Goal: Transaction & Acquisition: Obtain resource

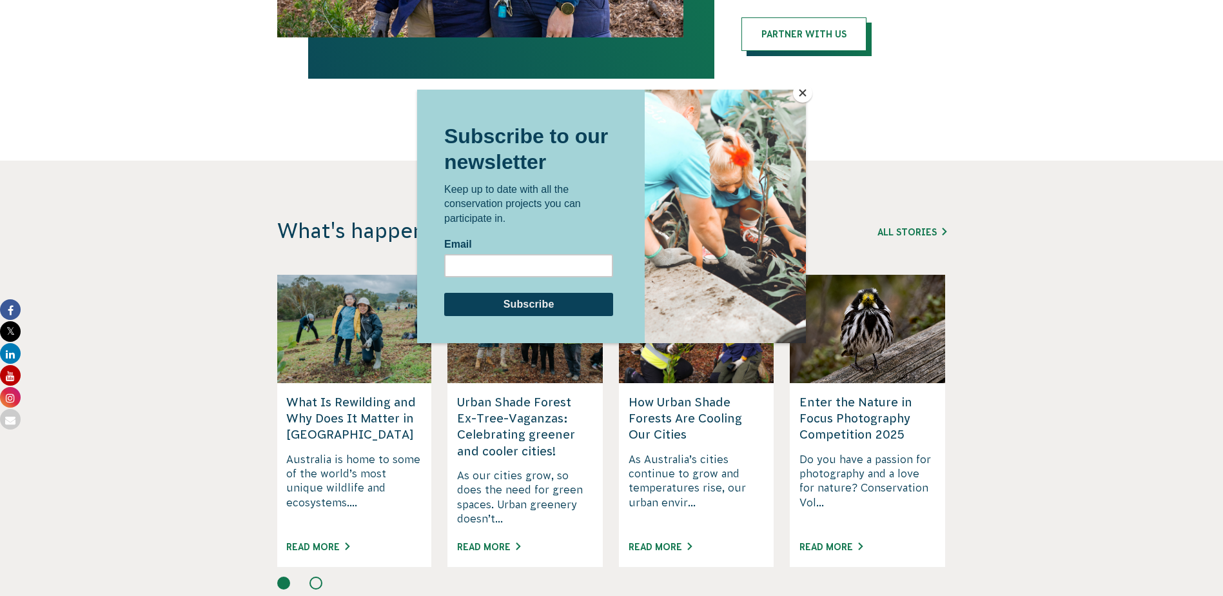
scroll to position [2901, 0]
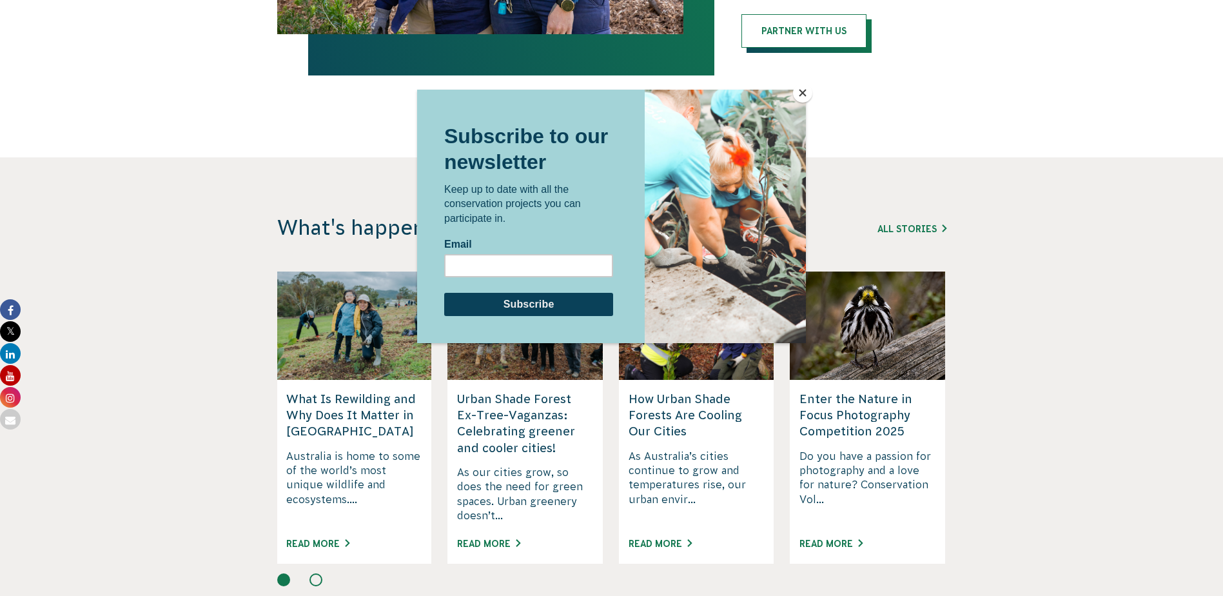
click at [804, 93] on button "Close" at bounding box center [802, 92] width 19 height 19
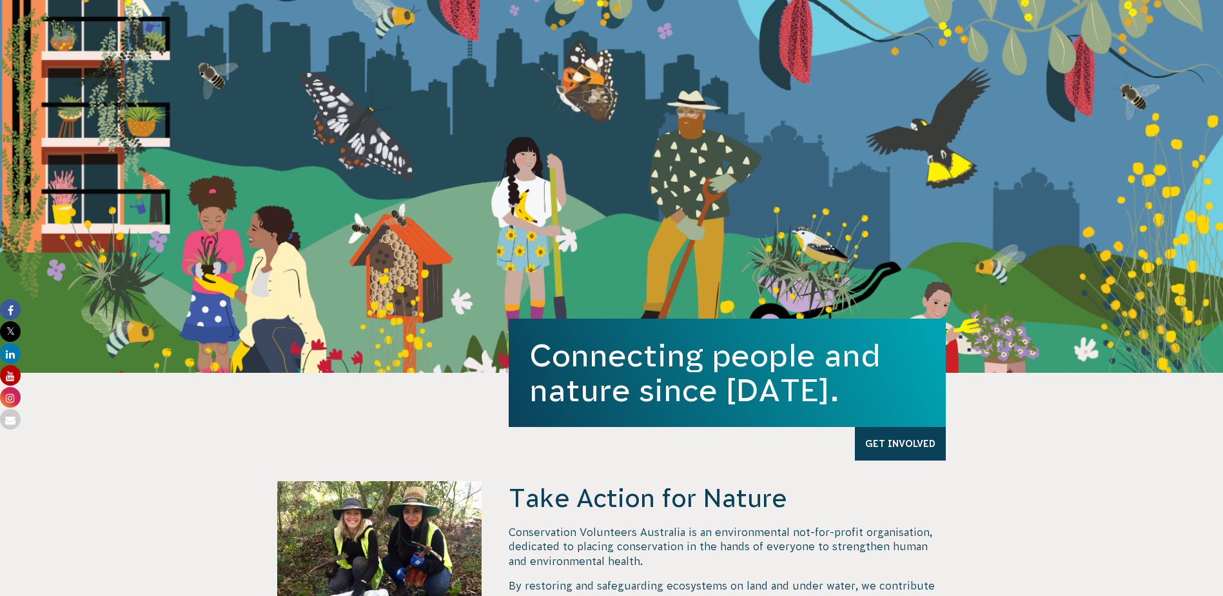
scroll to position [0, 0]
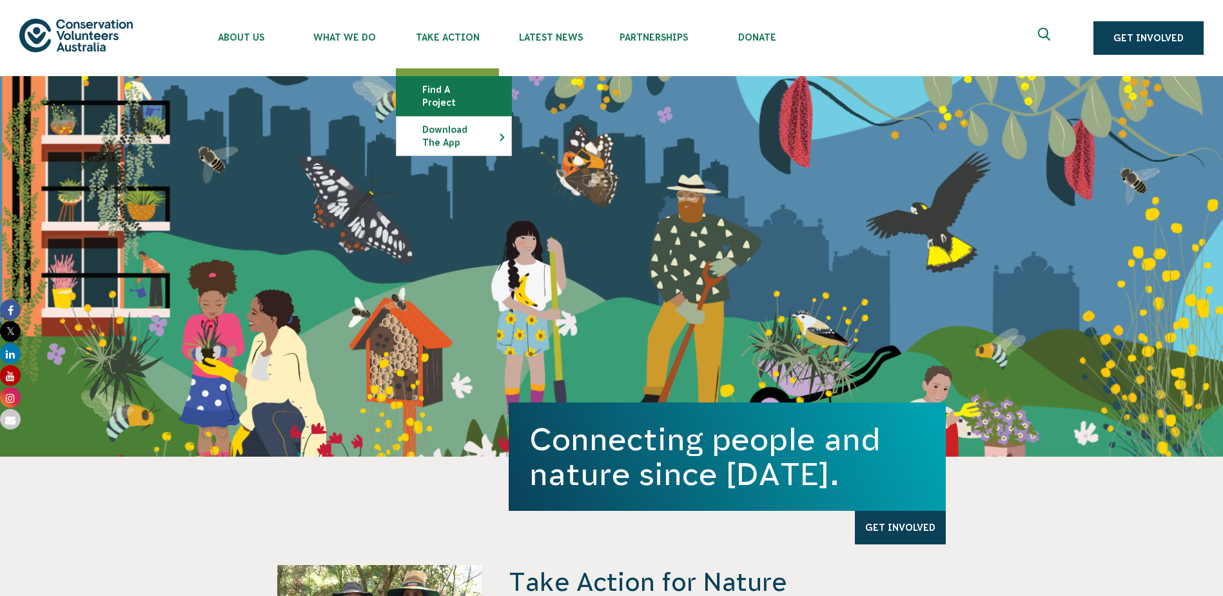
click at [462, 86] on link "Find a project" at bounding box center [454, 96] width 115 height 39
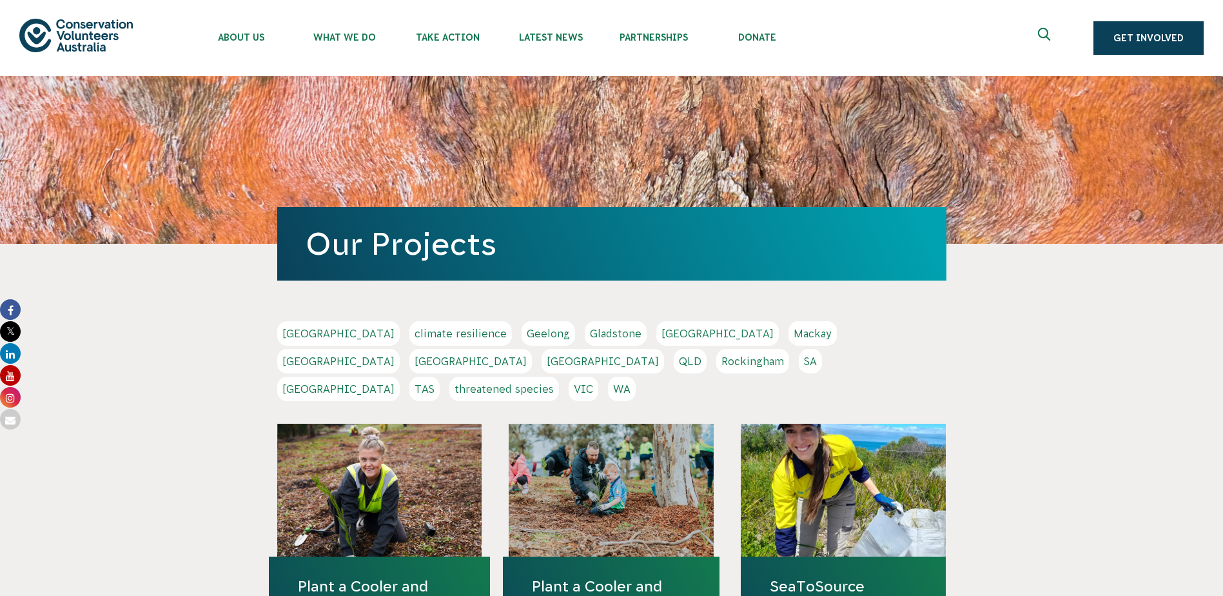
click at [598, 377] on link "VIC" at bounding box center [584, 389] width 30 height 24
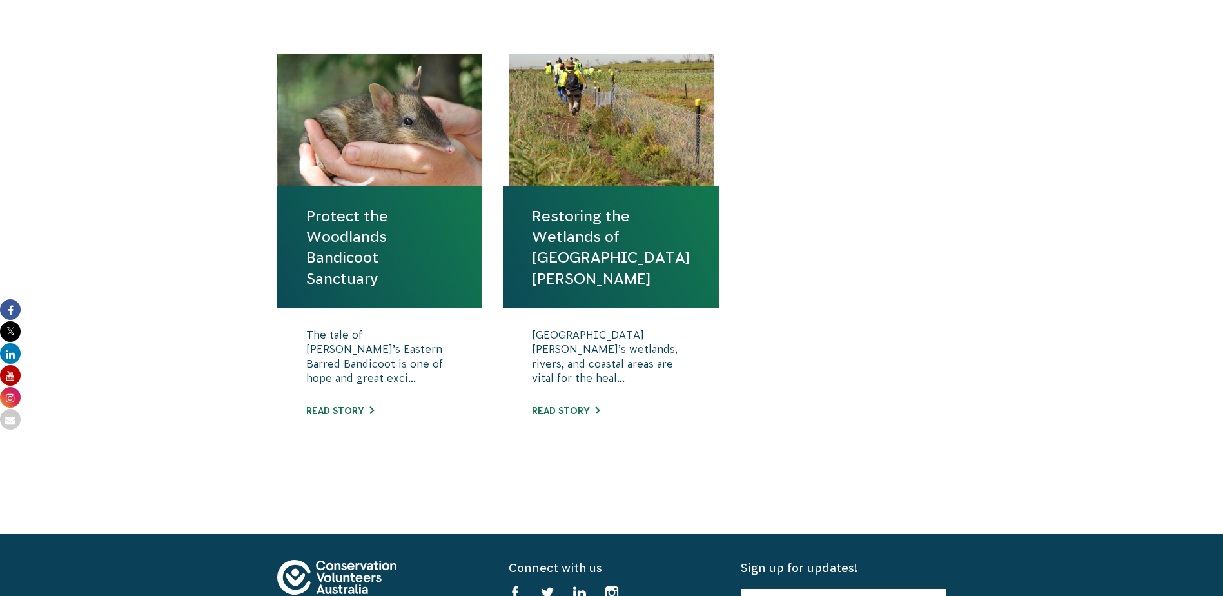
scroll to position [451, 0]
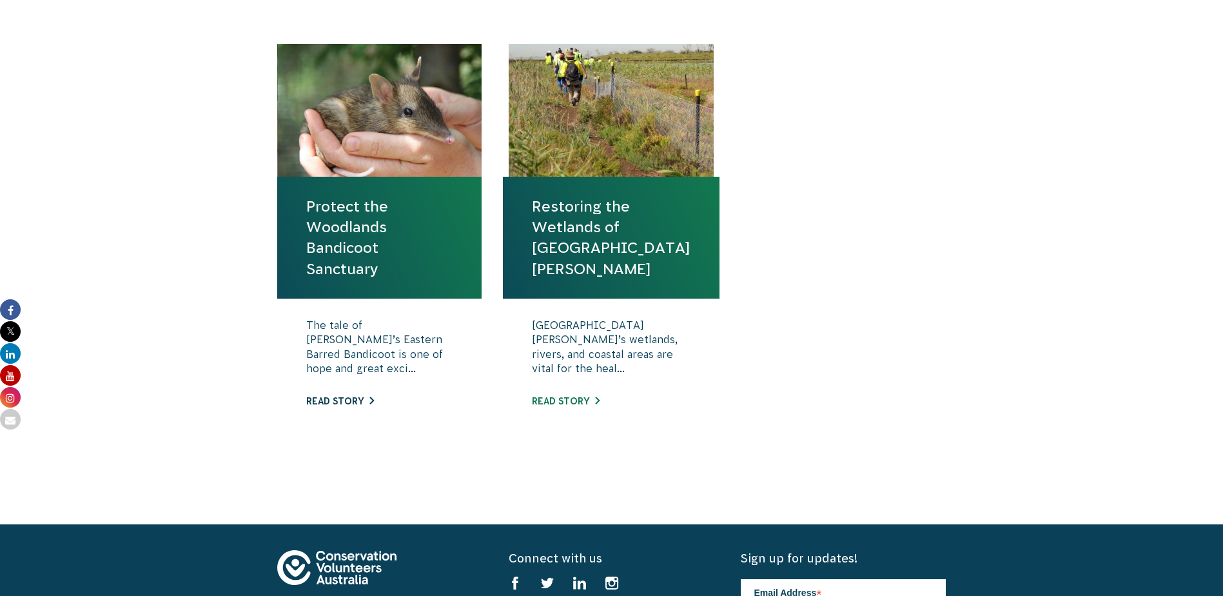
click at [331, 400] on link "Read story" at bounding box center [340, 401] width 68 height 10
